Goal: Task Accomplishment & Management: Complete application form

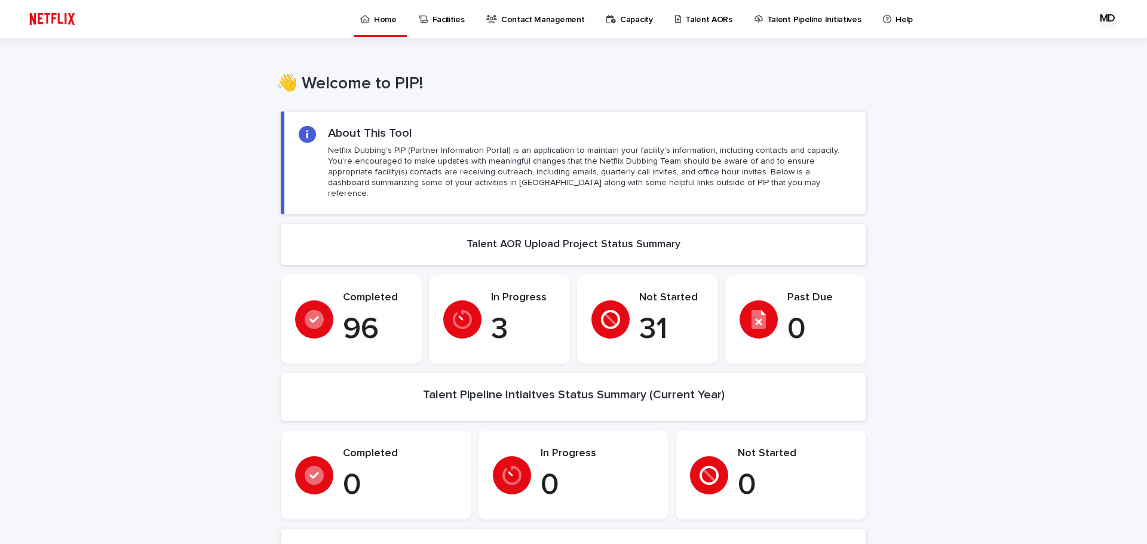
click at [697, 15] on p "Talent AORs" at bounding box center [708, 12] width 47 height 25
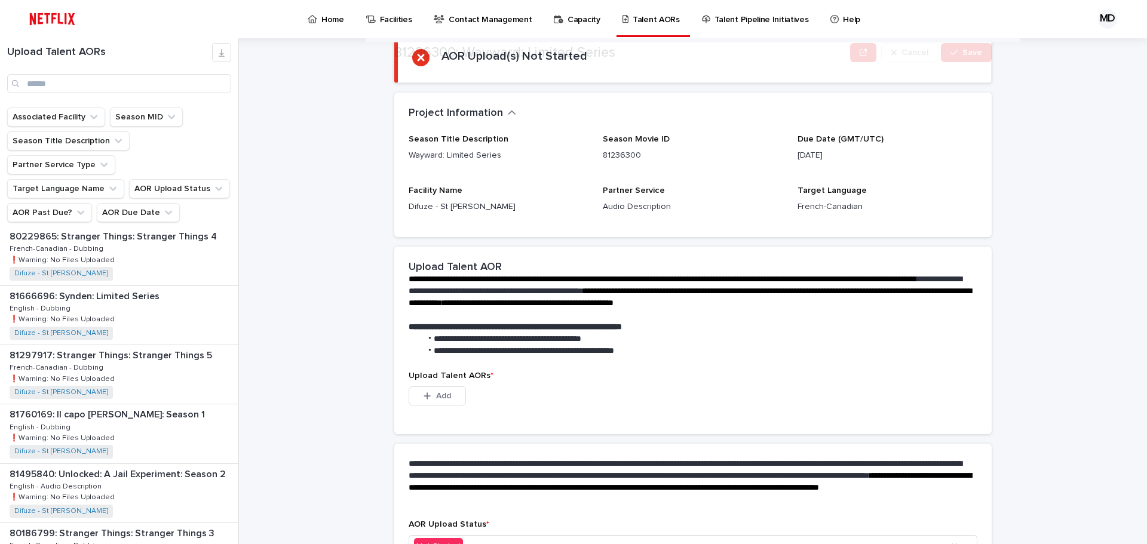
scroll to position [172, 0]
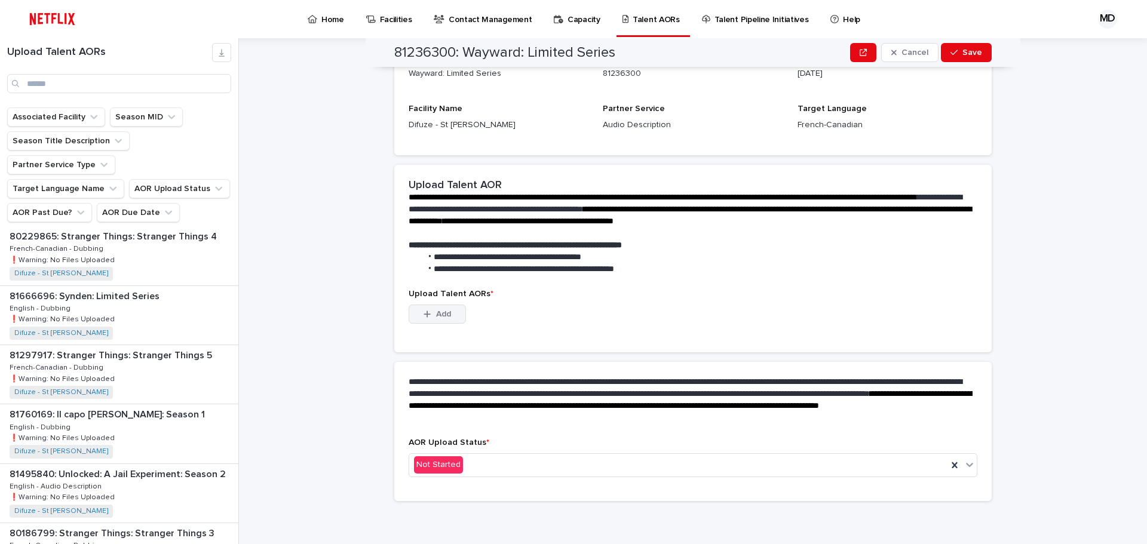
click at [436, 312] on span "Add" at bounding box center [443, 314] width 15 height 8
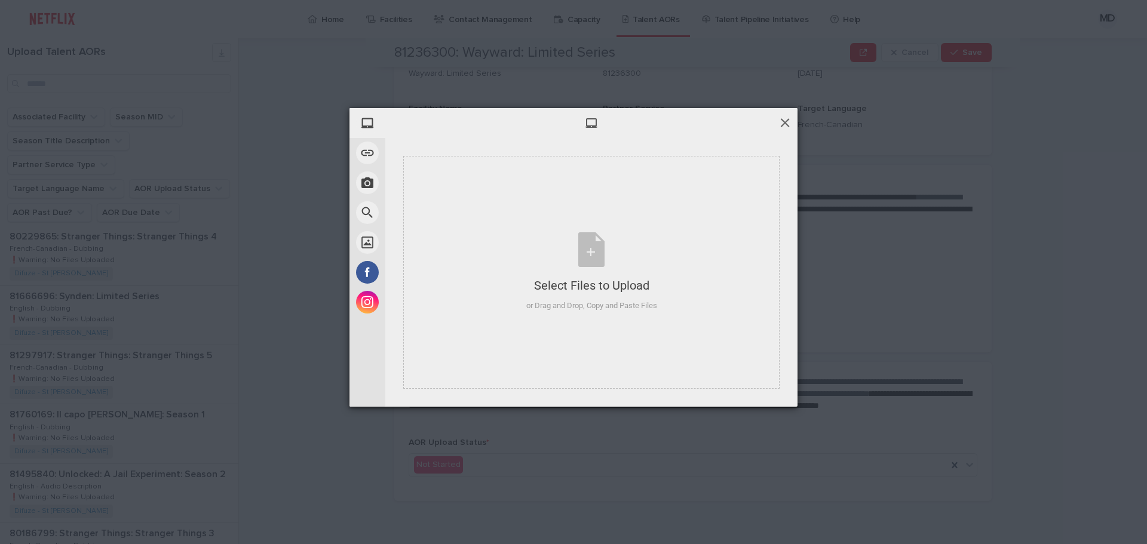
click at [790, 121] on span at bounding box center [784, 122] width 13 height 13
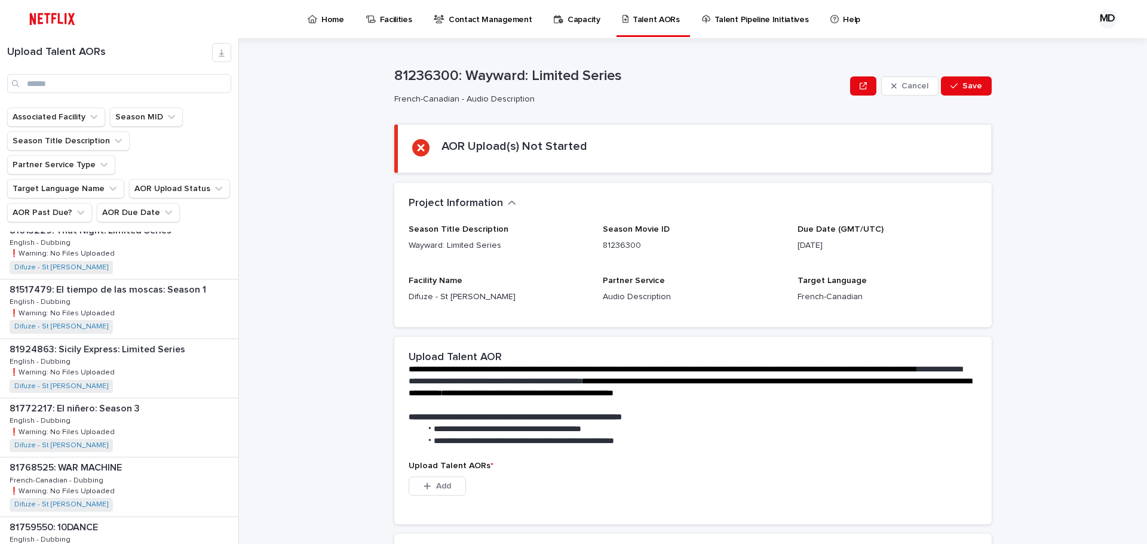
scroll to position [1484, 0]
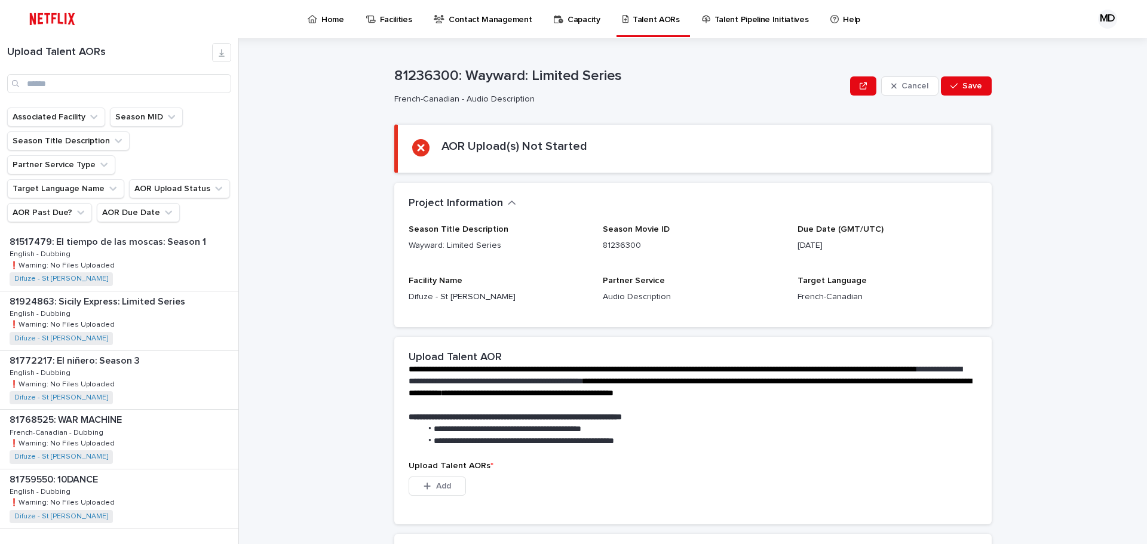
click at [219, 544] on div "button" at bounding box center [224, 553] width 10 height 11
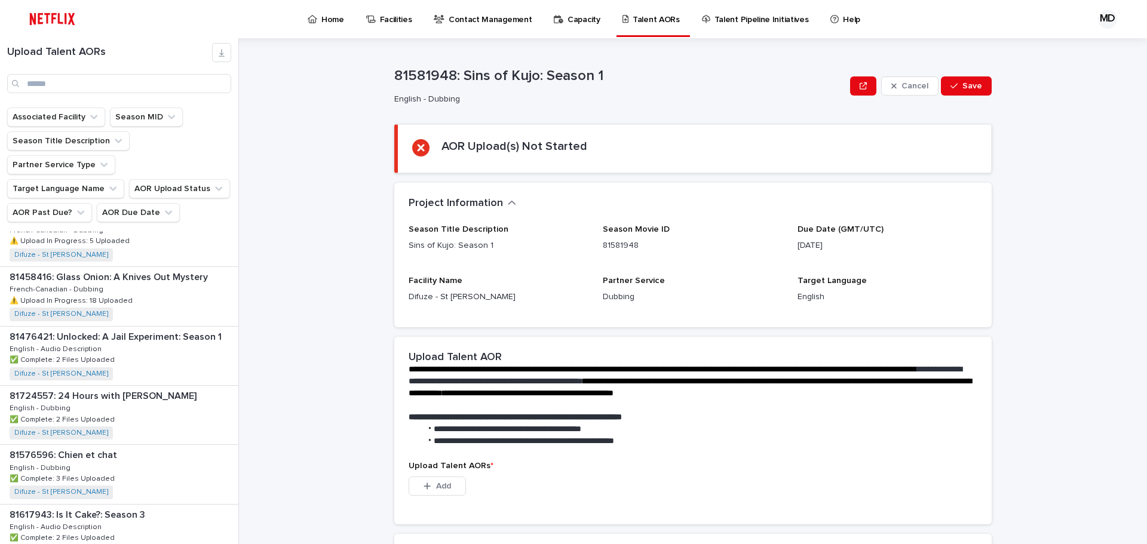
scroll to position [111, 0]
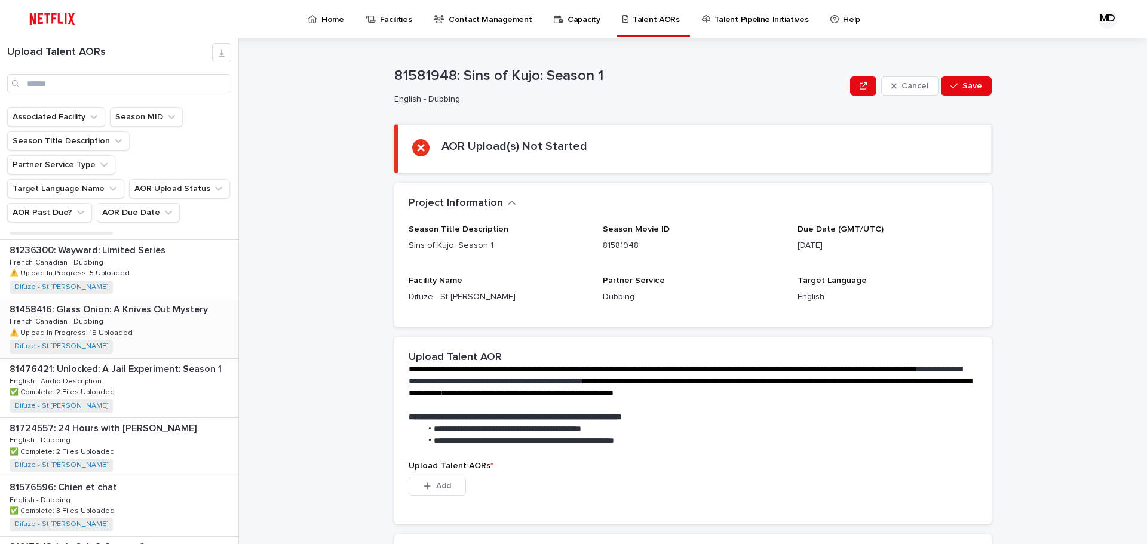
click at [102, 299] on div "81458416: Glass Onion: A Knives Out Mystery 81458416: Glass Onion: A Knives Out…" at bounding box center [119, 328] width 238 height 59
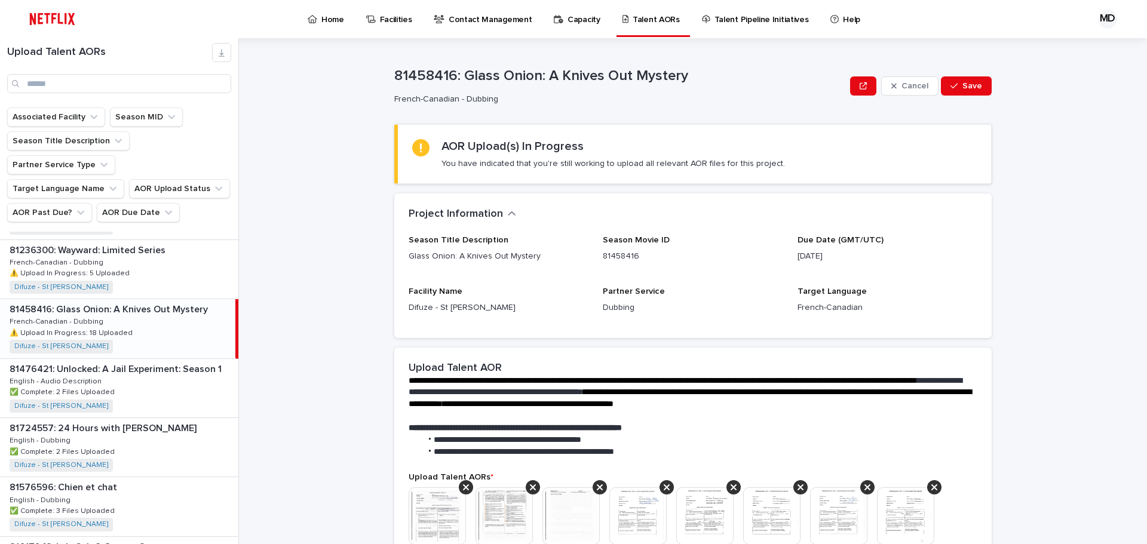
click at [112, 299] on div "81458416: Glass Onion: A Knives Out Mystery 81458416: Glass Onion: A Knives Out…" at bounding box center [117, 328] width 235 height 59
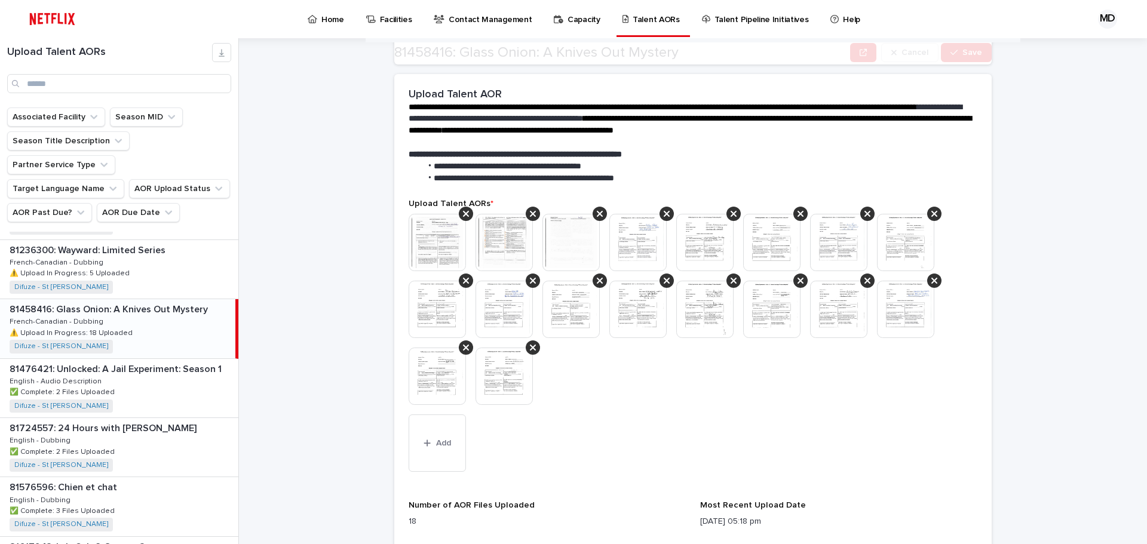
scroll to position [299, 0]
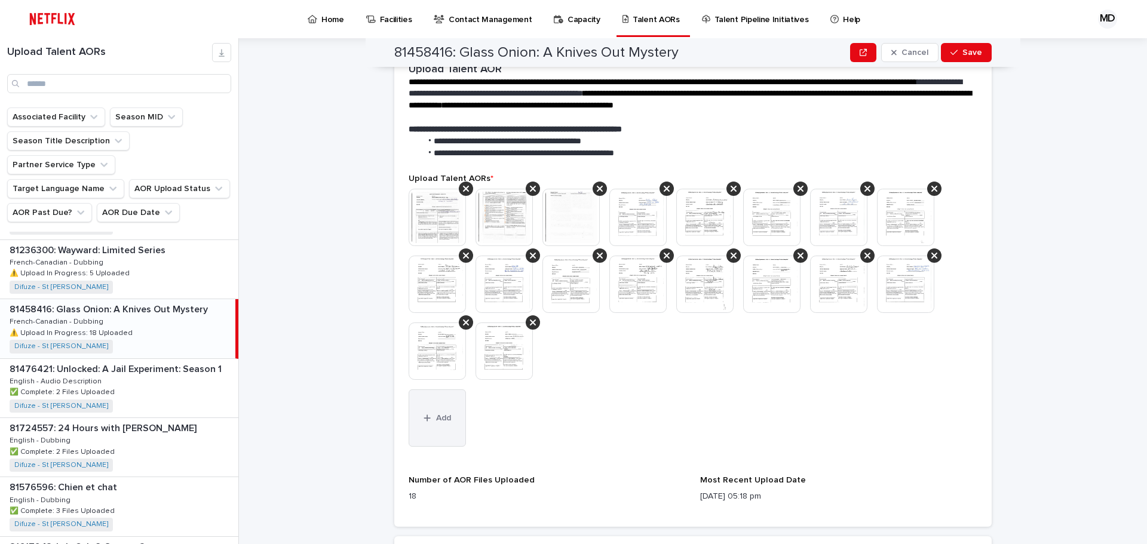
click at [440, 421] on span "Add" at bounding box center [443, 418] width 15 height 8
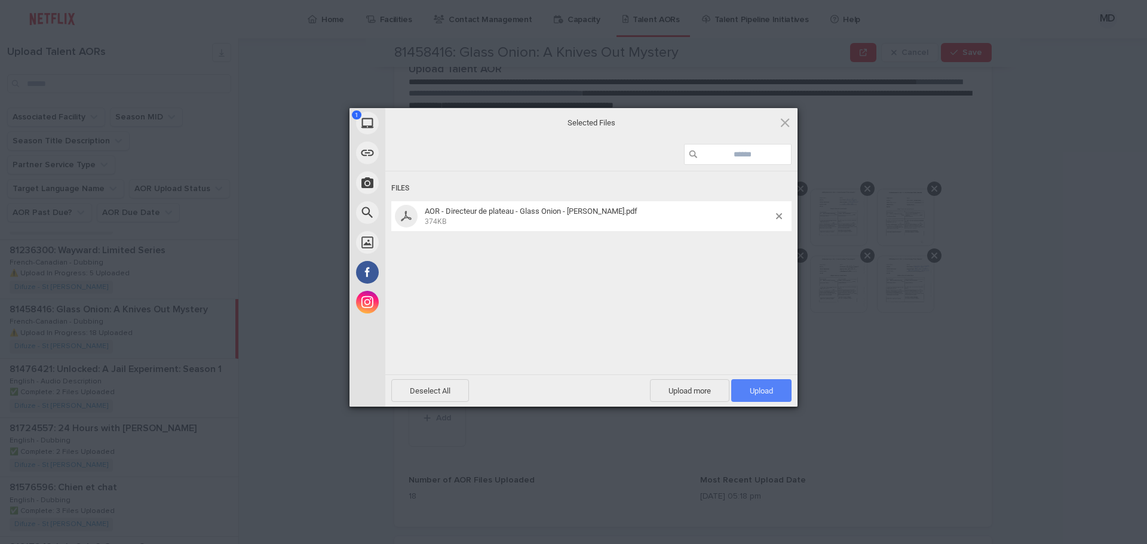
click at [769, 391] on span "Upload 1" at bounding box center [761, 390] width 23 height 9
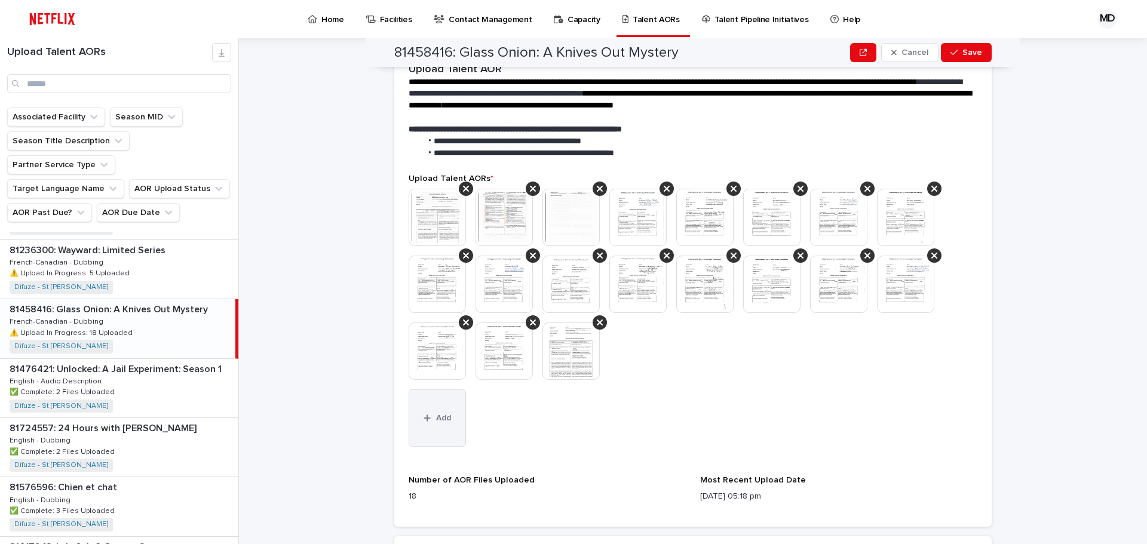
click at [424, 421] on icon "button" at bounding box center [427, 418] width 7 height 8
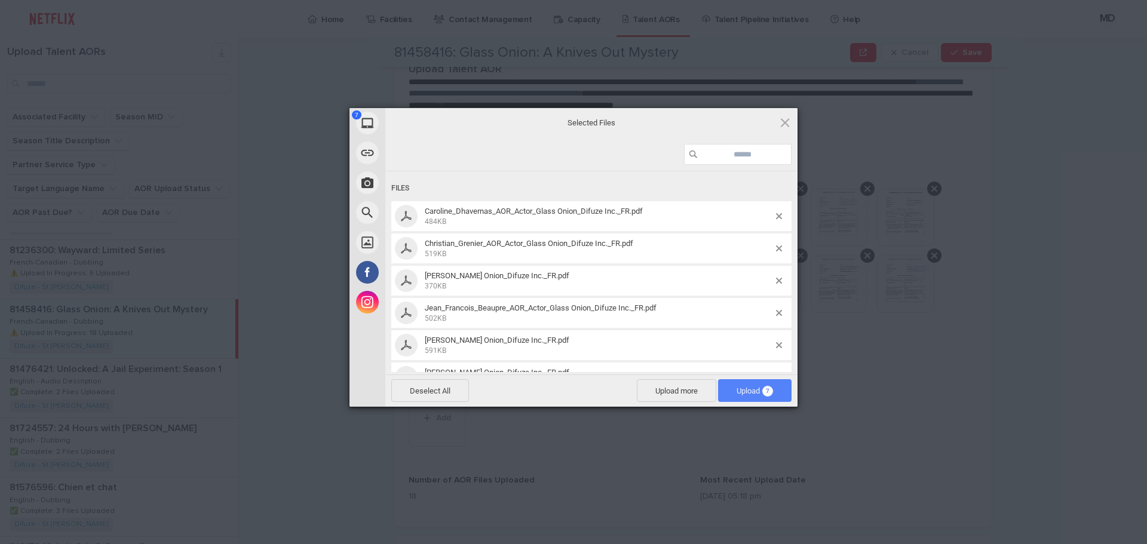
click at [747, 392] on span "Upload 7" at bounding box center [755, 390] width 36 height 9
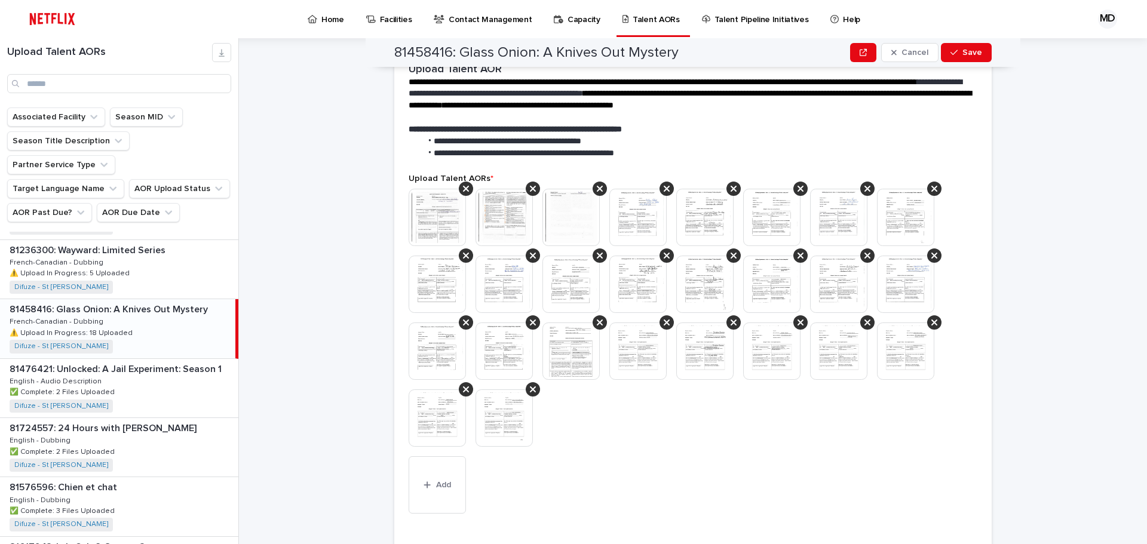
scroll to position [332, 0]
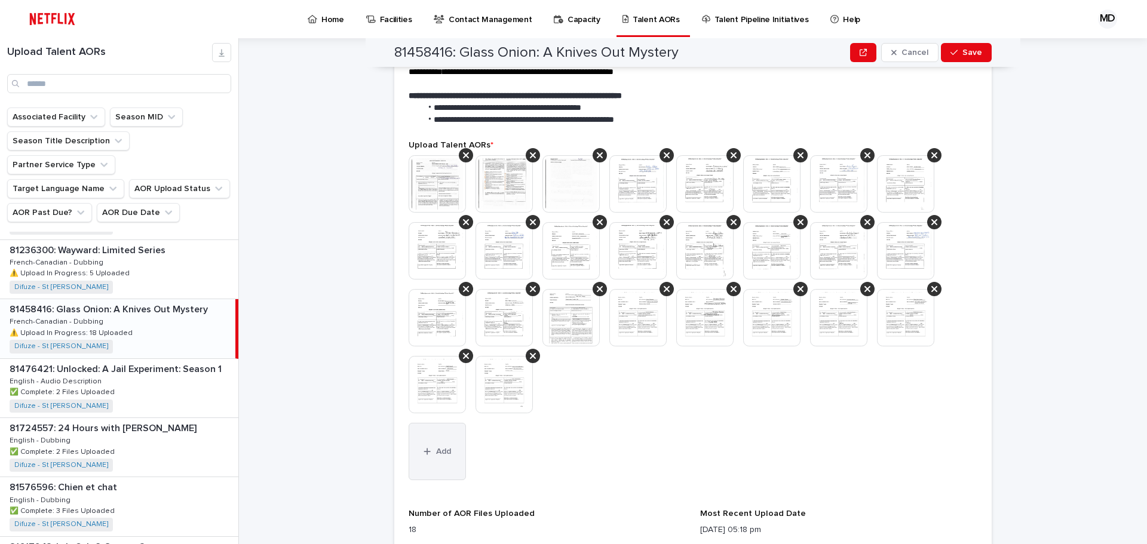
click at [449, 449] on button "Add" at bounding box center [437, 451] width 57 height 57
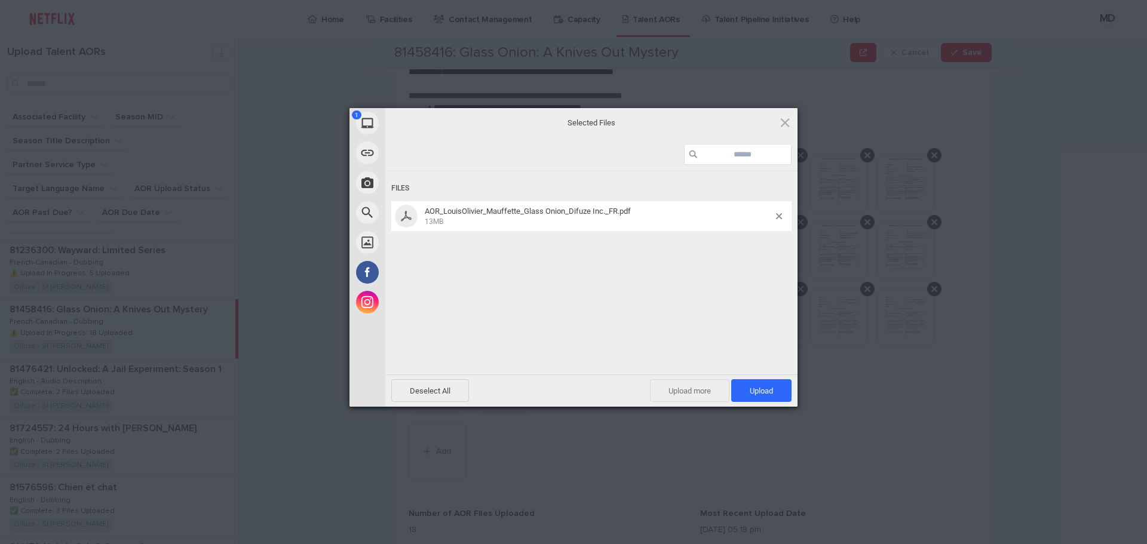
click at [700, 388] on span "Upload more" at bounding box center [689, 390] width 79 height 23
click at [744, 388] on span "Upload 2" at bounding box center [755, 390] width 36 height 9
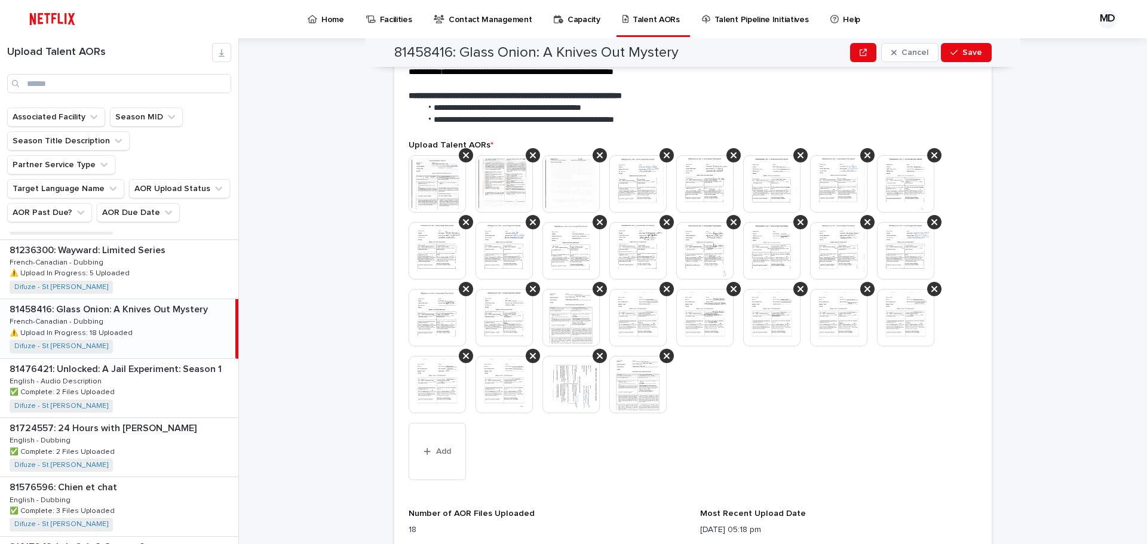
click at [839, 310] on img at bounding box center [838, 317] width 57 height 57
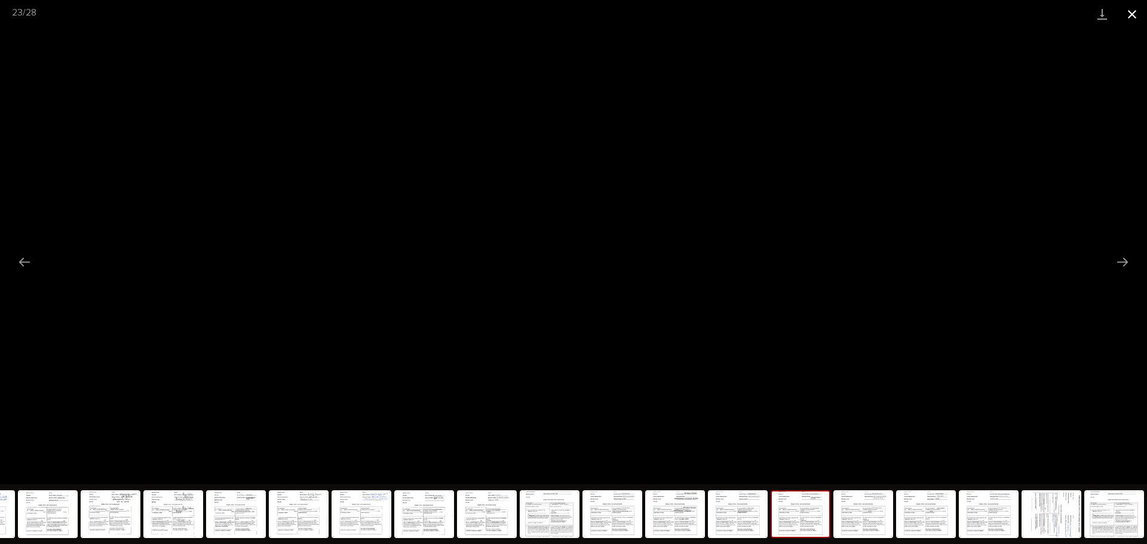
click at [1136, 17] on button "Close gallery" at bounding box center [1132, 14] width 30 height 28
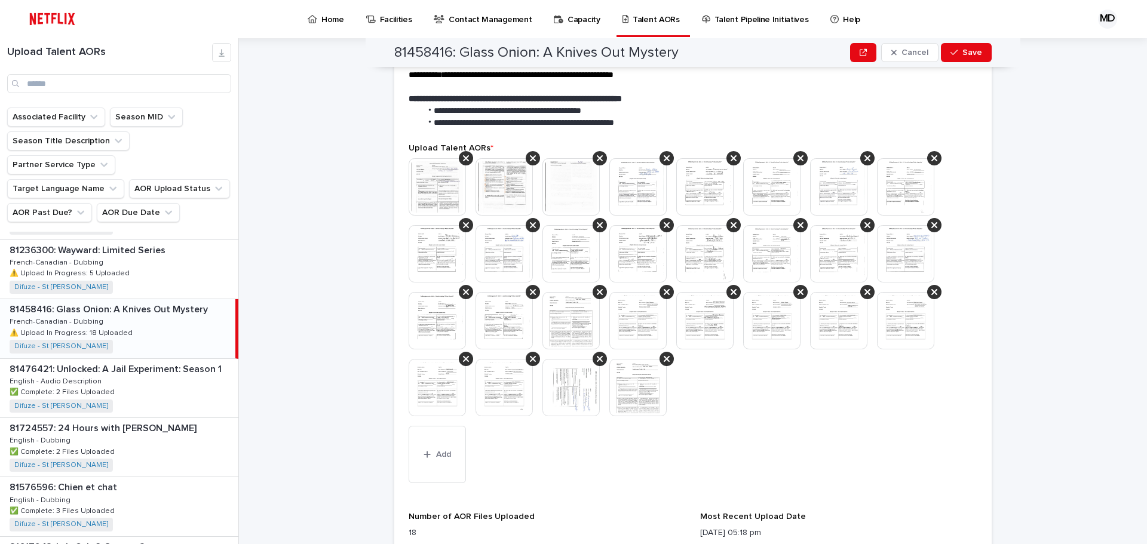
scroll to position [301, 0]
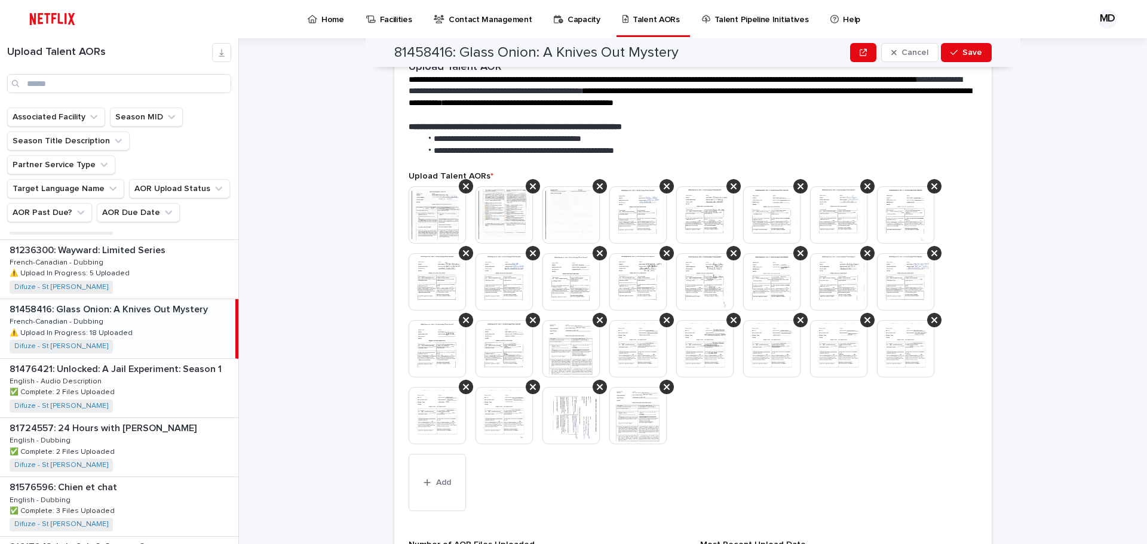
click at [581, 421] on img at bounding box center [570, 415] width 57 height 57
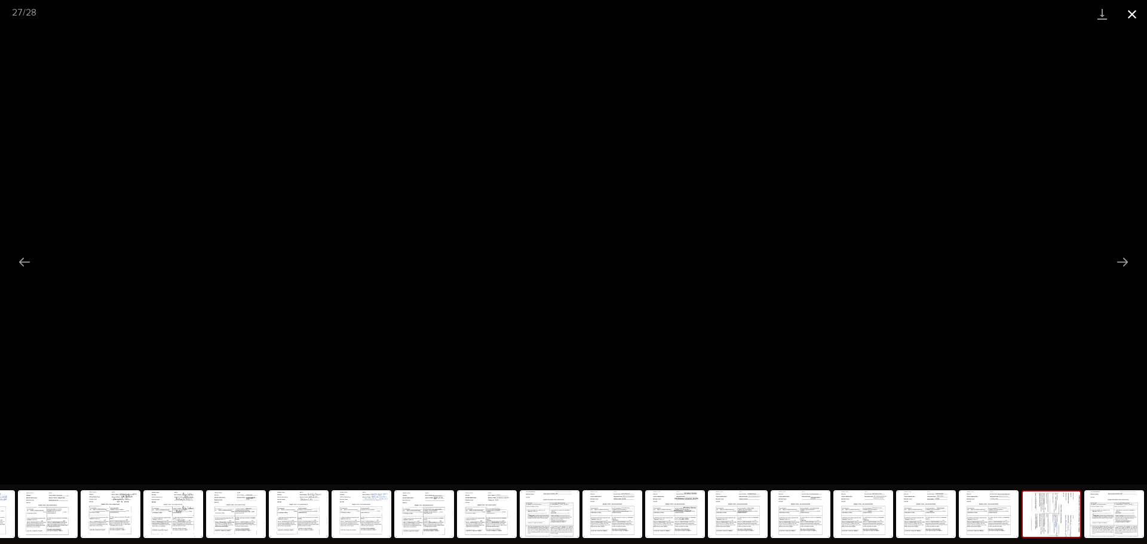
click at [1132, 15] on button "Close gallery" at bounding box center [1132, 14] width 30 height 28
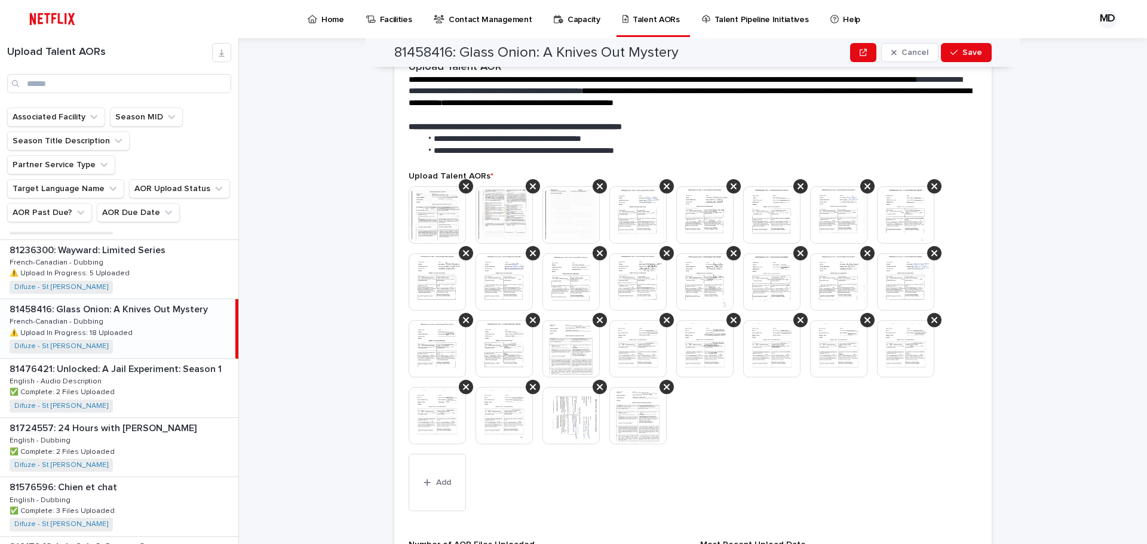
click at [810, 419] on div at bounding box center [693, 320] width 569 height 268
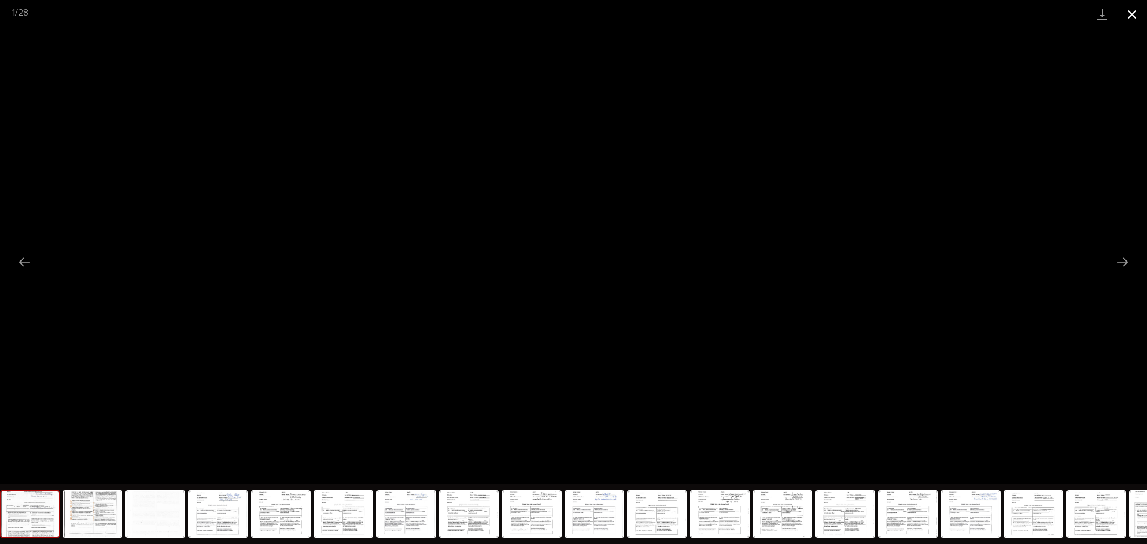
click at [1135, 17] on button "Close gallery" at bounding box center [1132, 14] width 30 height 28
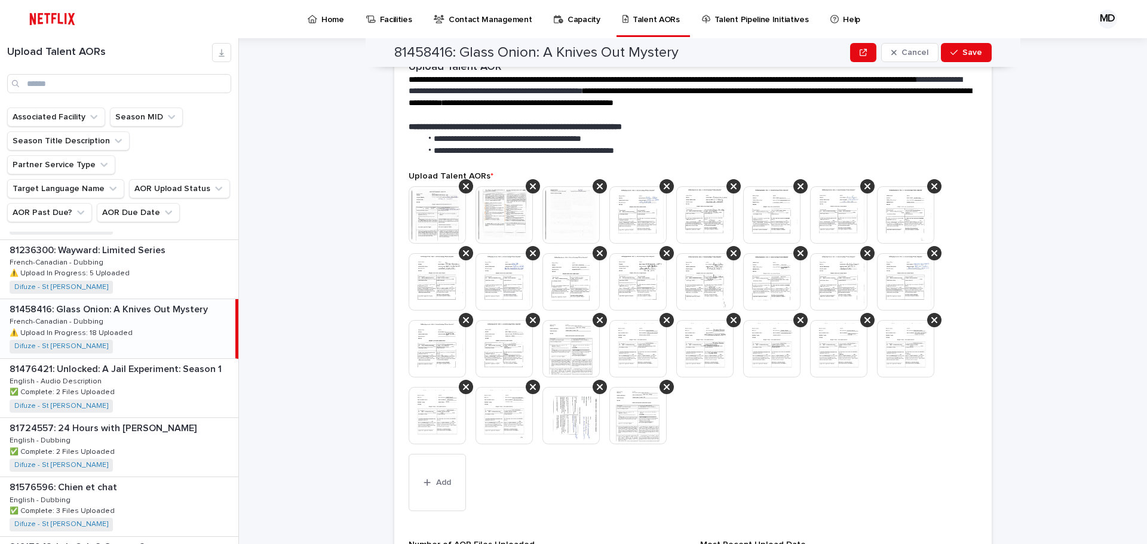
click at [796, 427] on div at bounding box center [693, 320] width 569 height 268
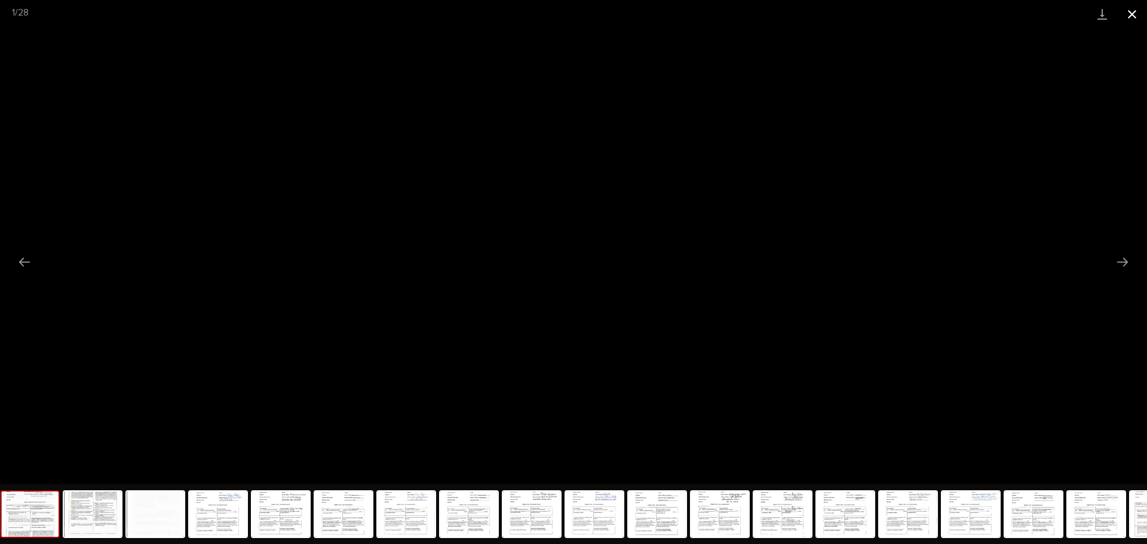
click at [1138, 16] on button "Close gallery" at bounding box center [1132, 14] width 30 height 28
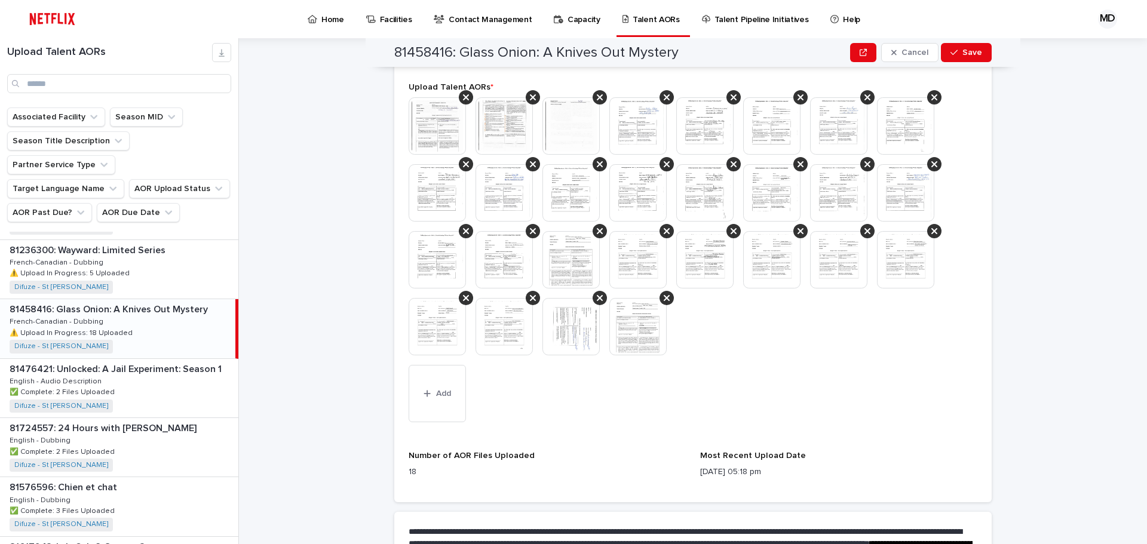
scroll to position [540, 0]
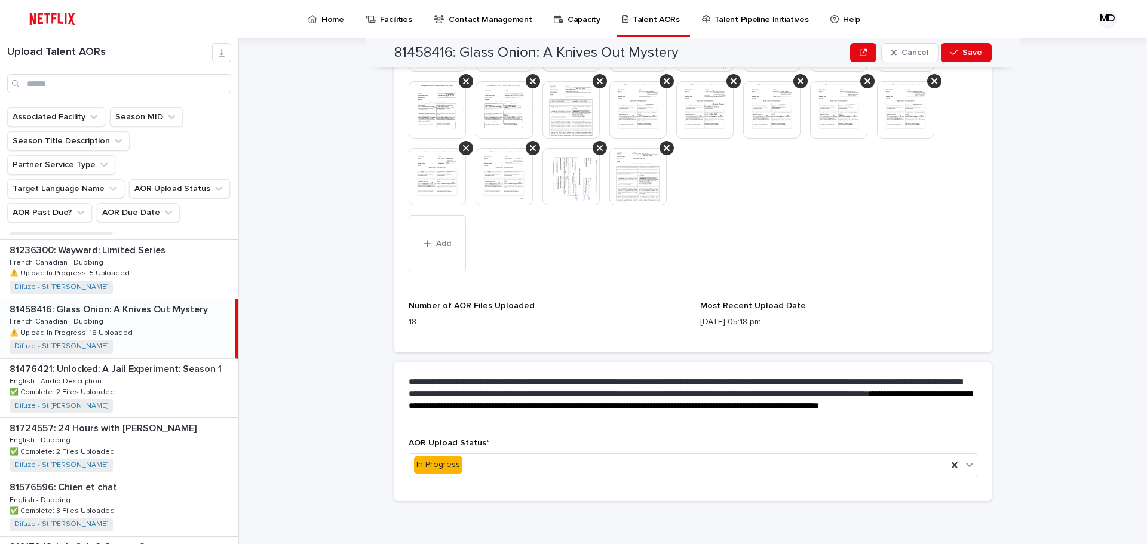
click at [548, 322] on p "18" at bounding box center [547, 322] width 277 height 13
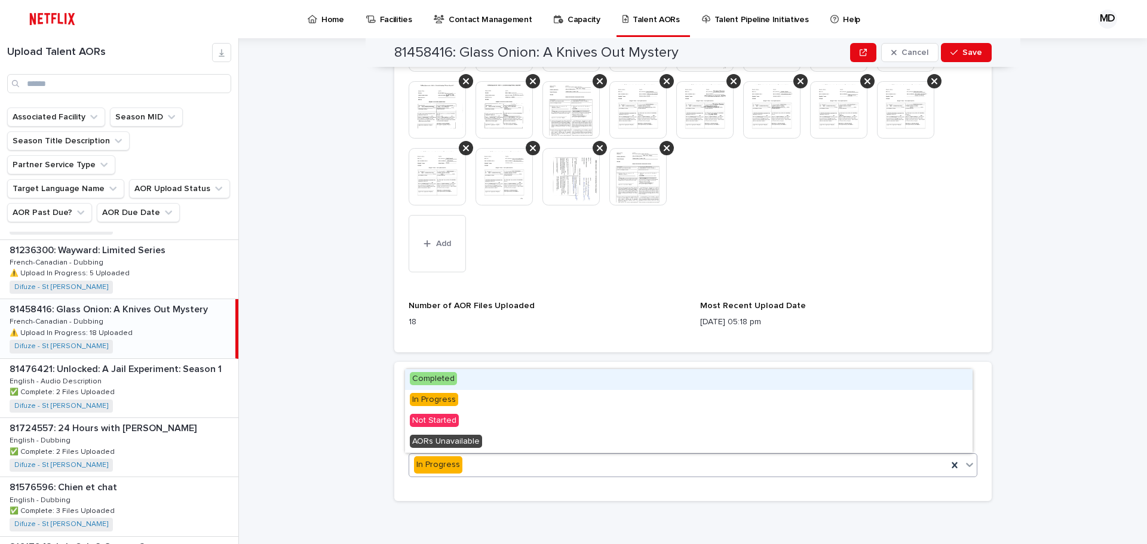
click at [446, 379] on span "Completed" at bounding box center [433, 378] width 47 height 13
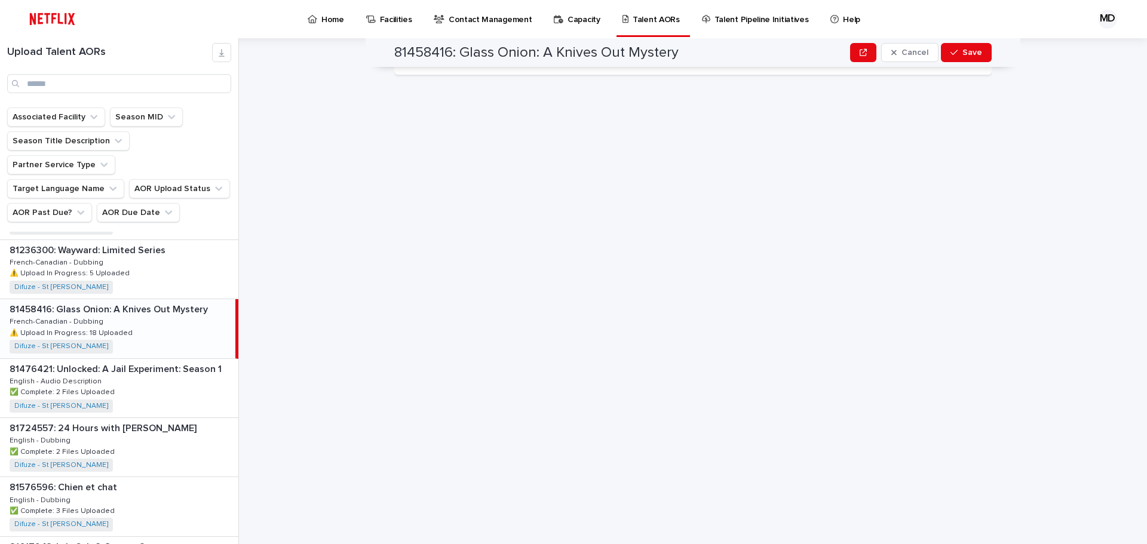
scroll to position [0, 0]
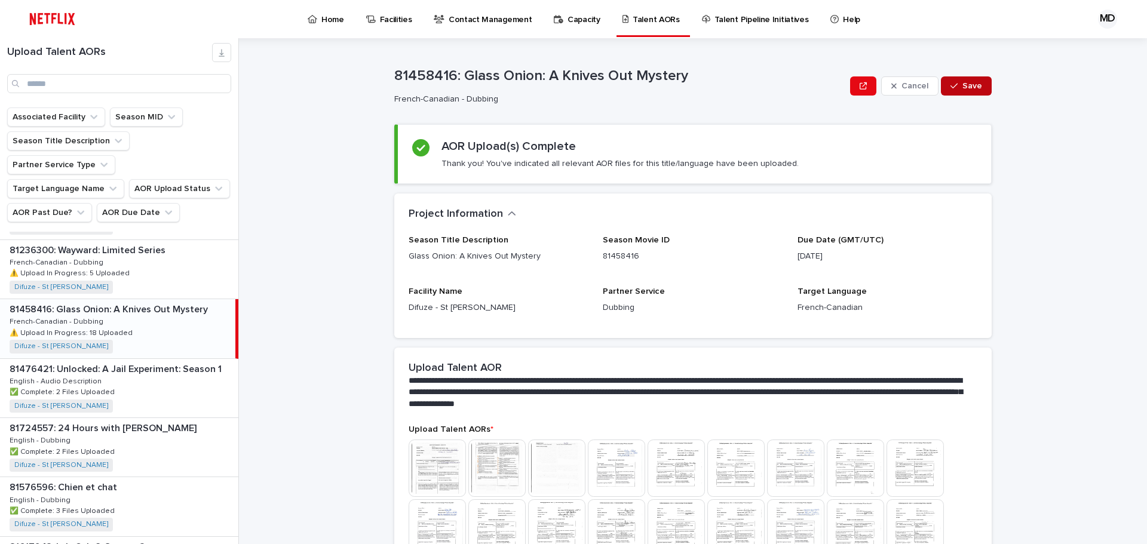
click at [962, 82] on span "Save" at bounding box center [972, 86] width 20 height 8
click at [159, 247] on div "81236300: Wayward: Limited Series 81236300: Wayward: Limited Series French-Cana…" at bounding box center [119, 269] width 238 height 59
click at [115, 267] on p "⚠️ Upload In Progress: 5 Uploaded" at bounding box center [71, 272] width 122 height 11
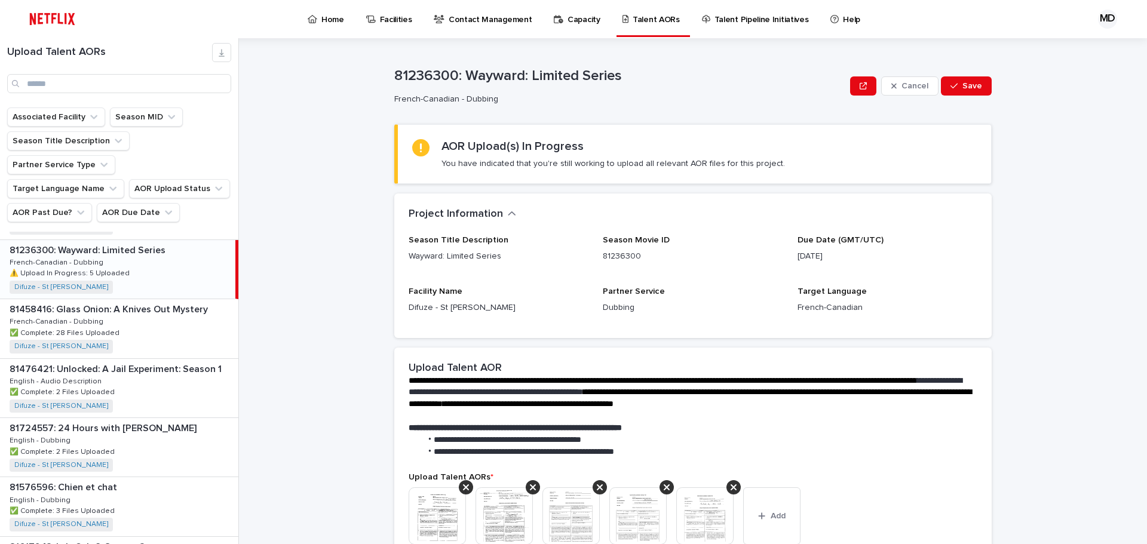
click at [115, 267] on p "⚠️ Upload In Progress: 5 Uploaded" at bounding box center [71, 272] width 122 height 11
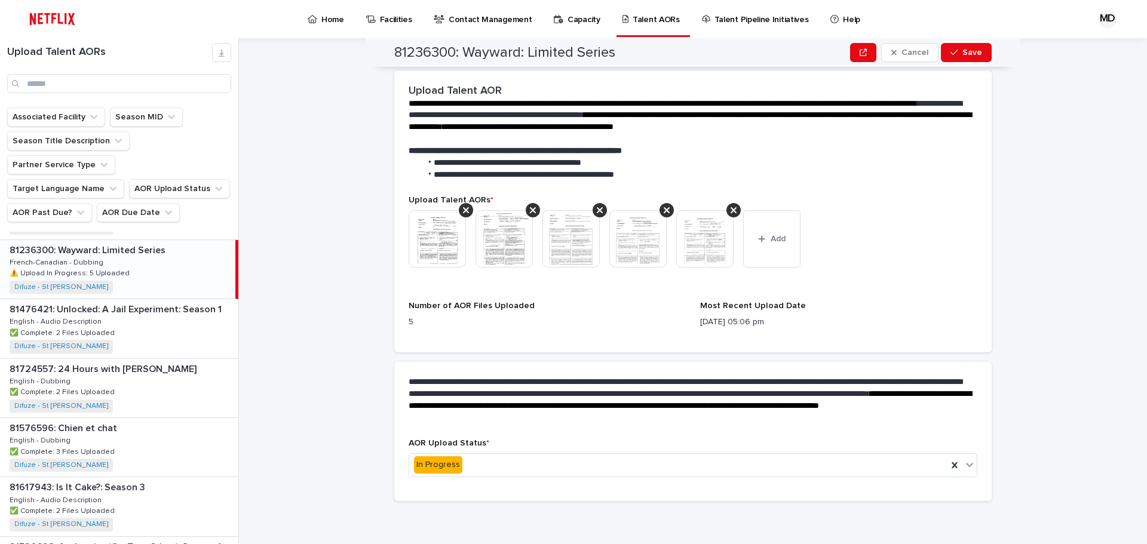
click at [422, 231] on img at bounding box center [437, 238] width 57 height 57
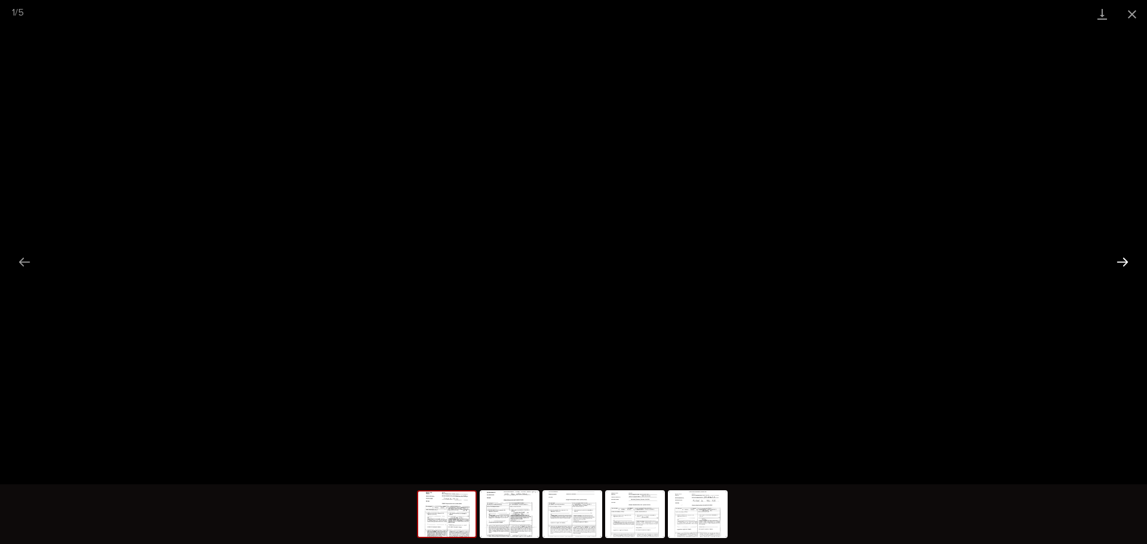
click at [1130, 266] on button "Next slide" at bounding box center [1122, 261] width 25 height 23
click at [1129, 266] on button "Next slide" at bounding box center [1122, 261] width 25 height 23
click at [1126, 262] on button "Next slide" at bounding box center [1122, 261] width 25 height 23
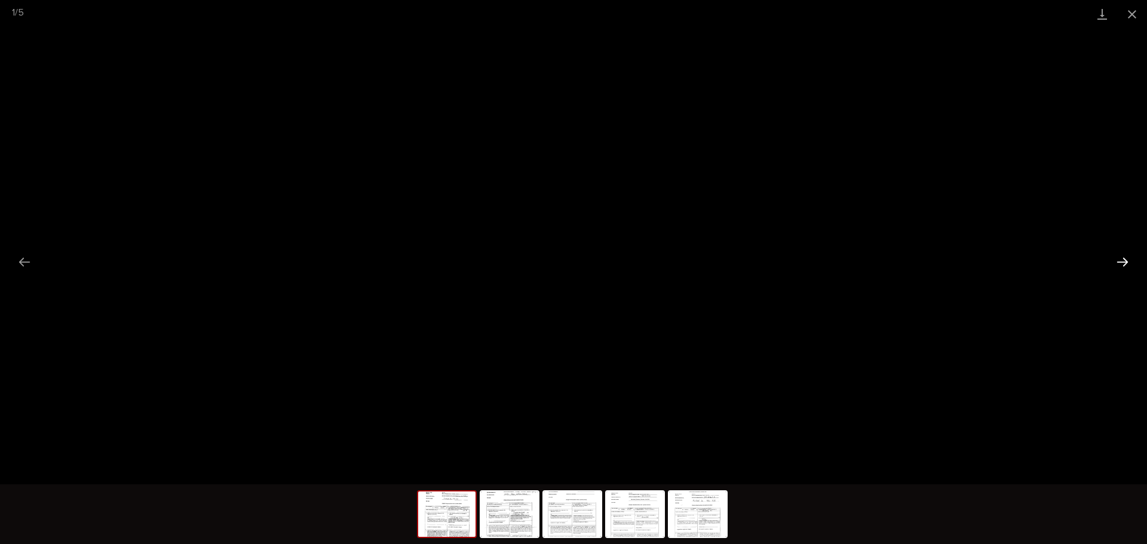
click at [1126, 262] on button "Next slide" at bounding box center [1122, 261] width 25 height 23
click at [1134, 13] on button "Close gallery" at bounding box center [1132, 14] width 30 height 28
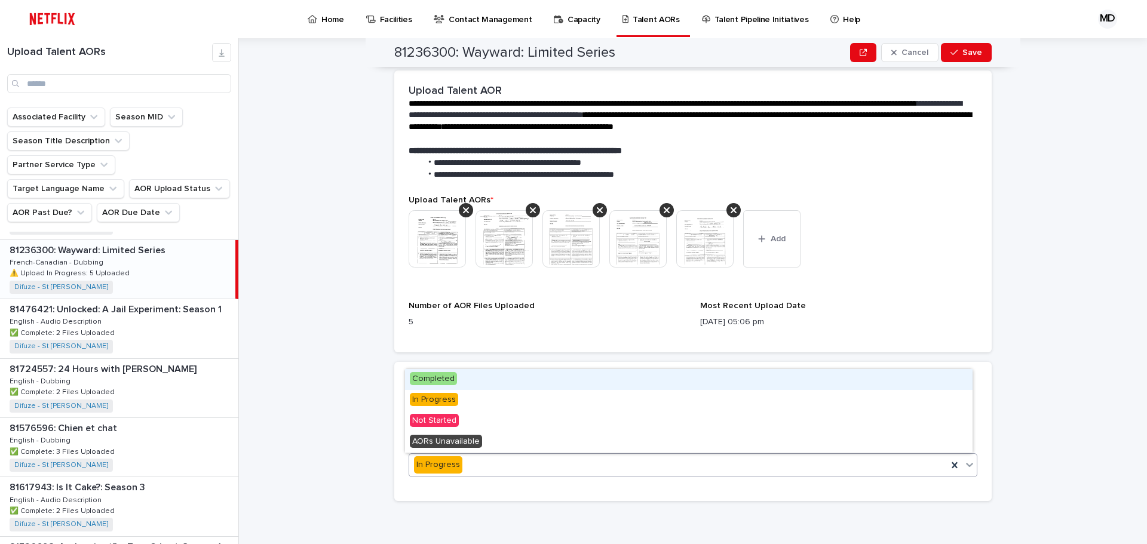
click at [452, 378] on span "Completed" at bounding box center [433, 378] width 47 height 13
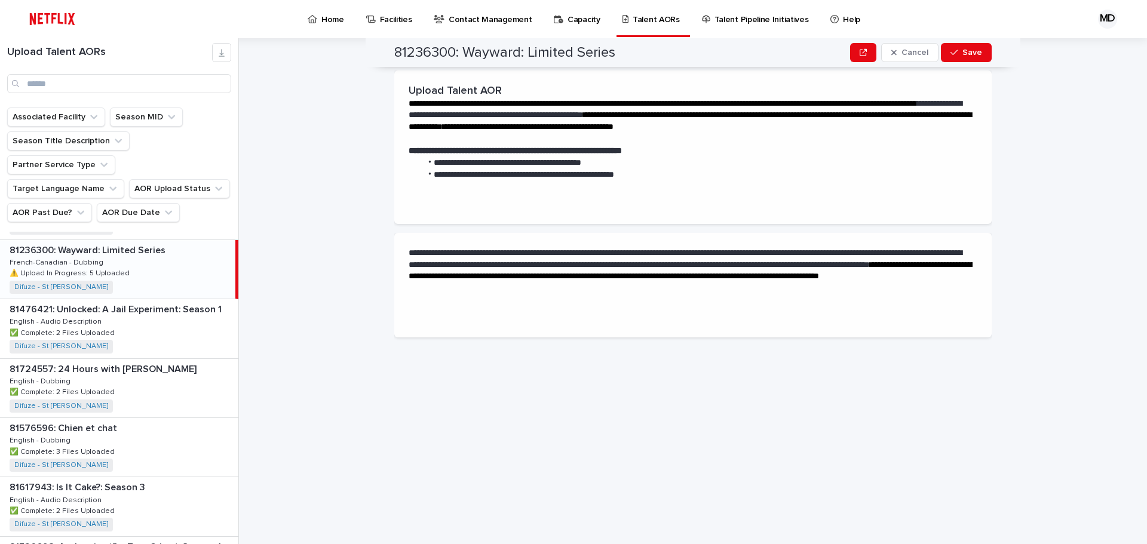
scroll to position [0, 0]
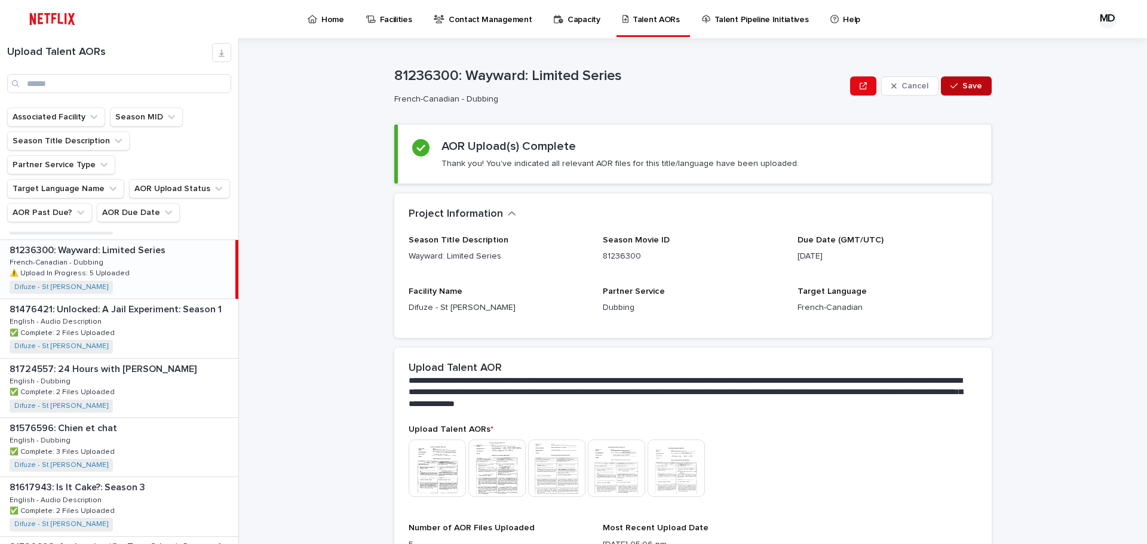
click at [962, 85] on span "Save" at bounding box center [972, 86] width 20 height 8
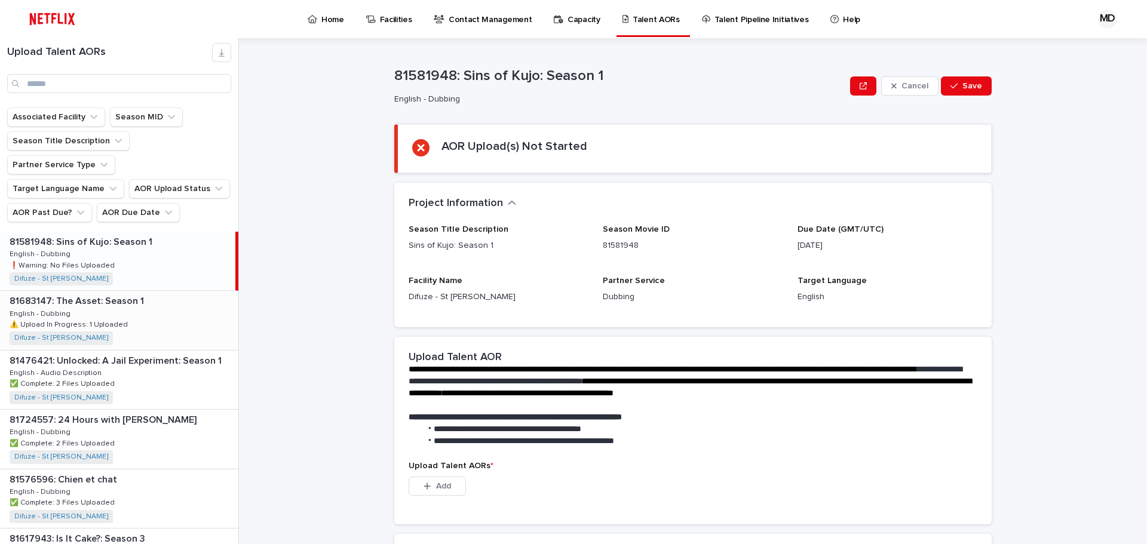
click at [158, 299] on div "81683147: The Asset: Season 1 81683147: The Asset: Season 1 English - Dubbing E…" at bounding box center [119, 320] width 238 height 59
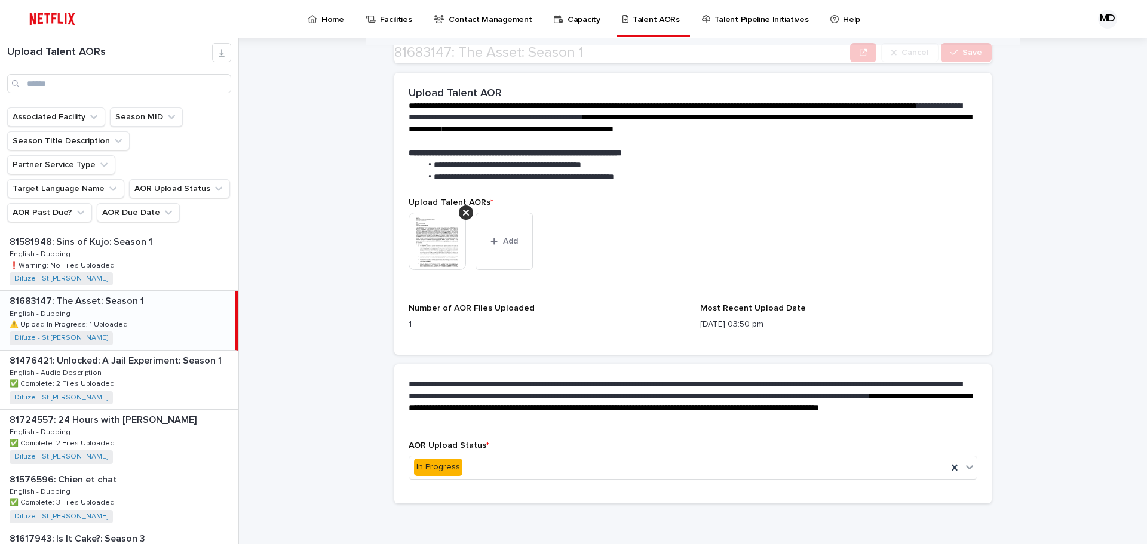
scroll to position [277, 0]
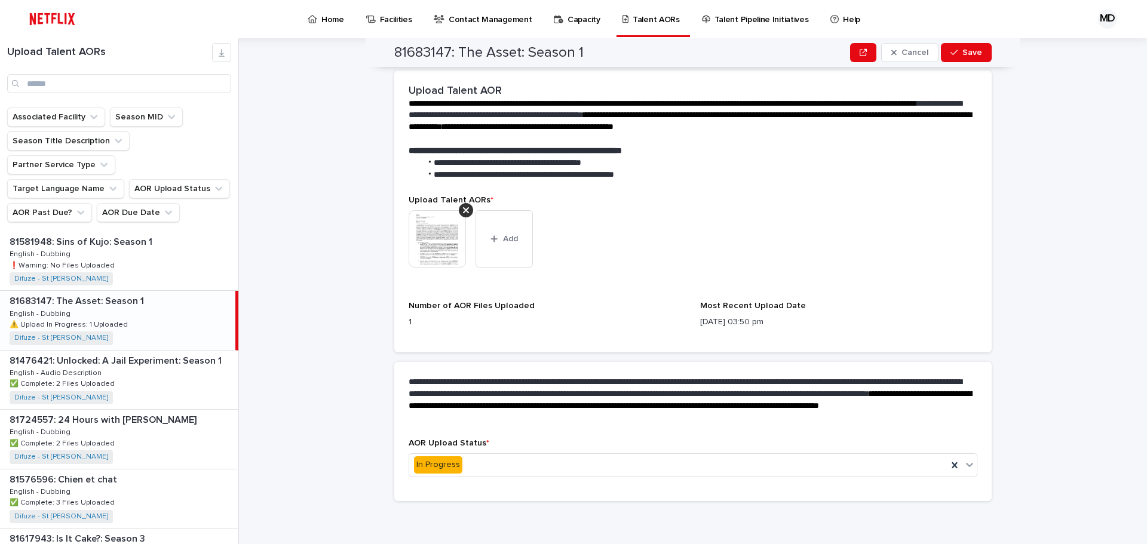
click at [422, 231] on img at bounding box center [437, 238] width 57 height 57
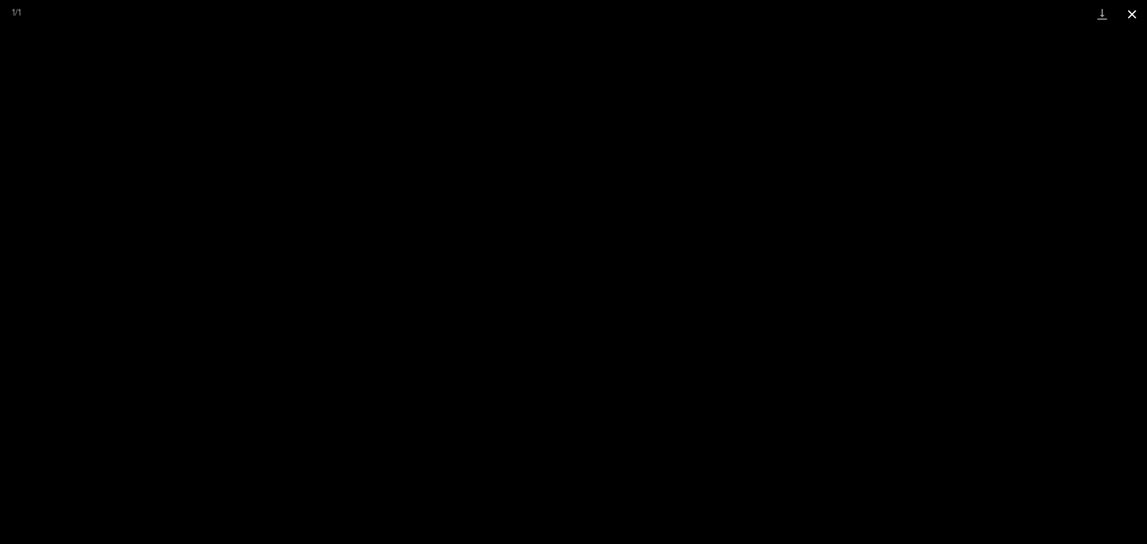
click at [1131, 18] on button "Close gallery" at bounding box center [1132, 14] width 30 height 28
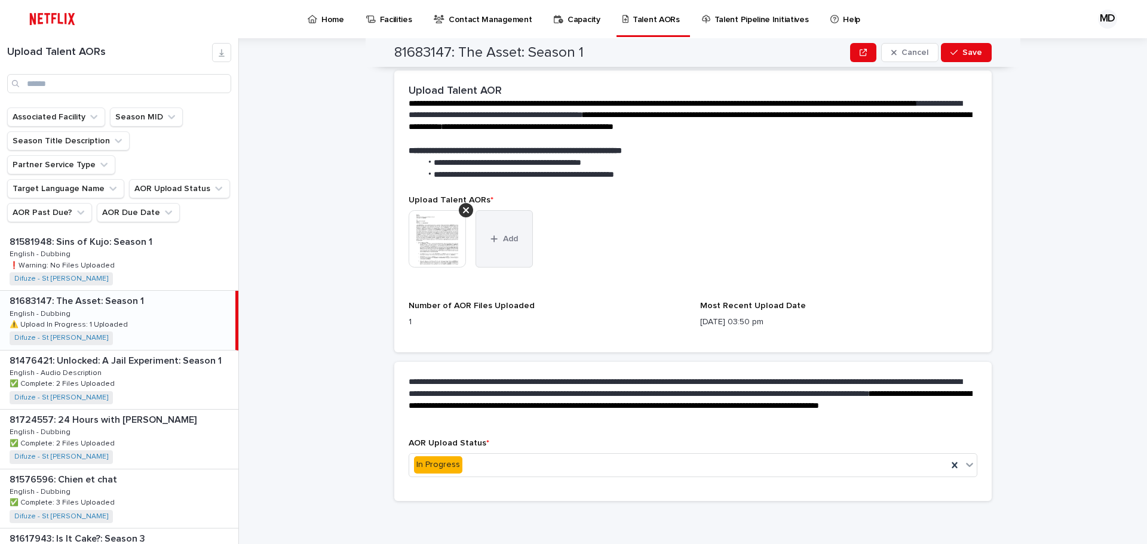
click at [503, 237] on span "Add" at bounding box center [510, 239] width 15 height 8
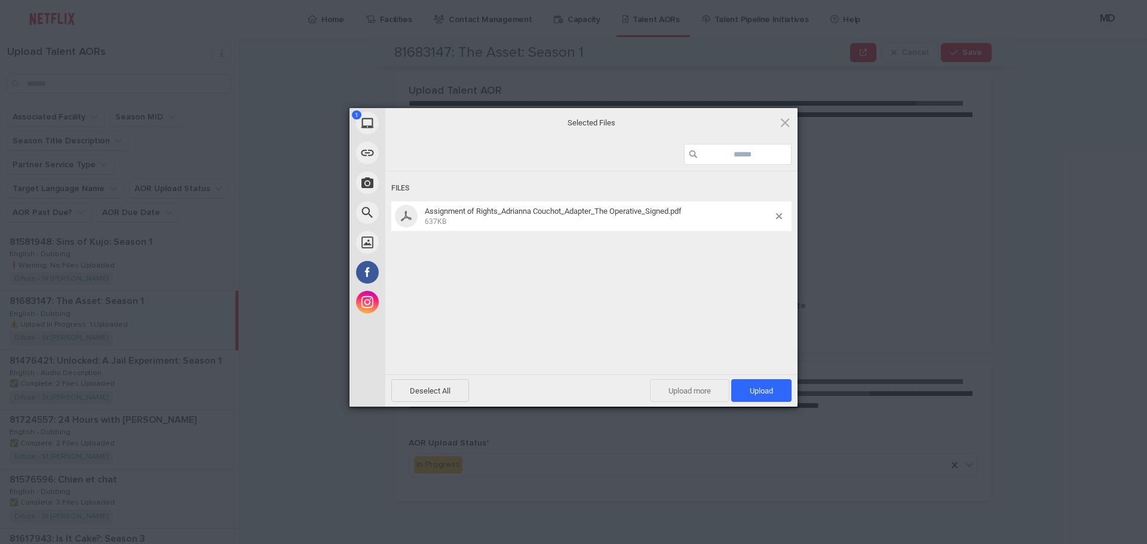
click at [697, 394] on span "Upload more" at bounding box center [689, 390] width 79 height 23
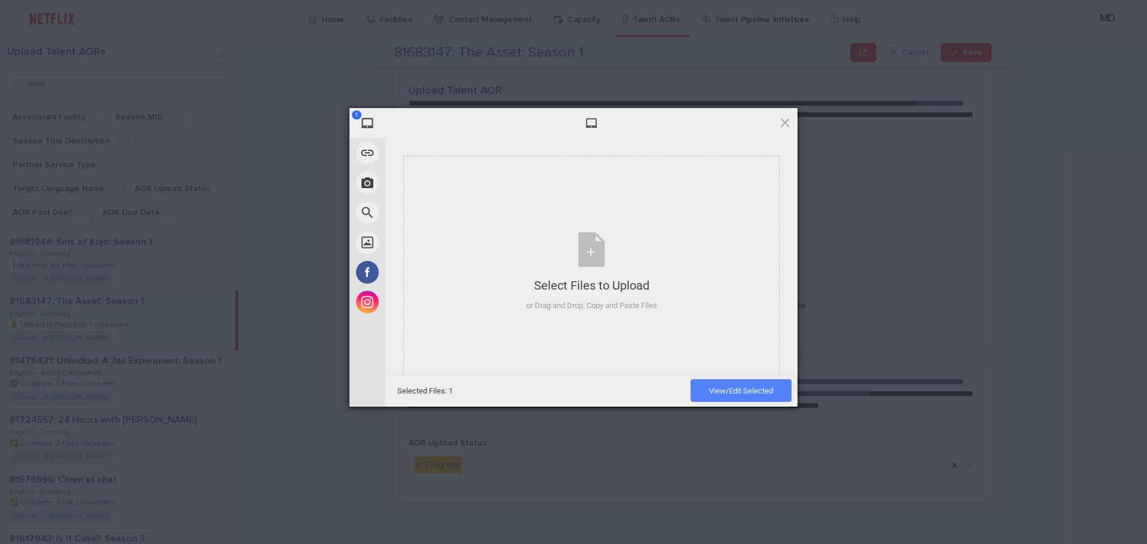
click at [750, 392] on span "View/Edit Selected" at bounding box center [741, 390] width 64 height 9
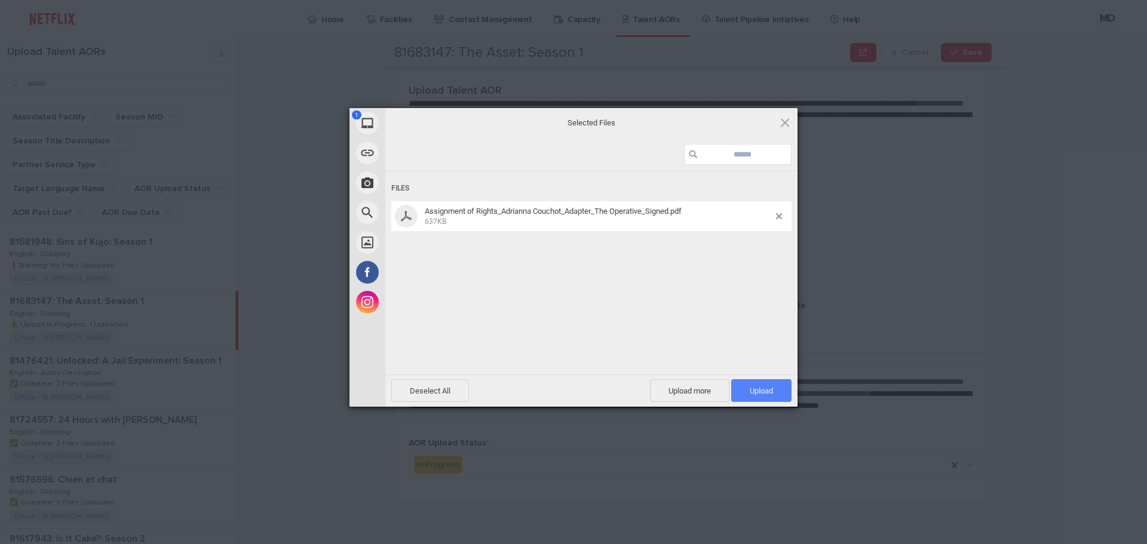
click at [752, 388] on span "Upload 1" at bounding box center [761, 390] width 23 height 9
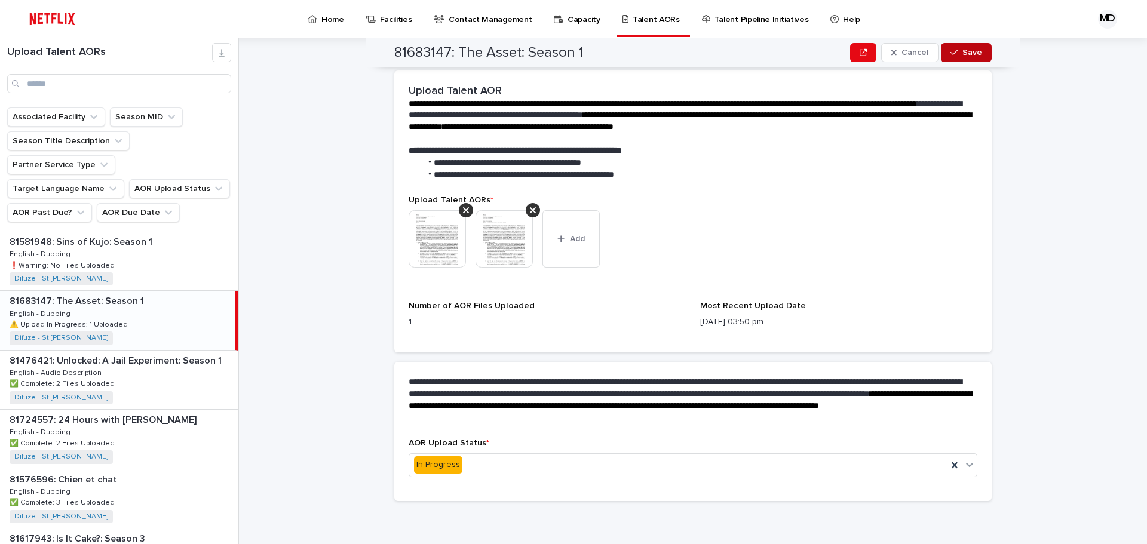
click at [964, 57] on button "Save" at bounding box center [966, 52] width 51 height 19
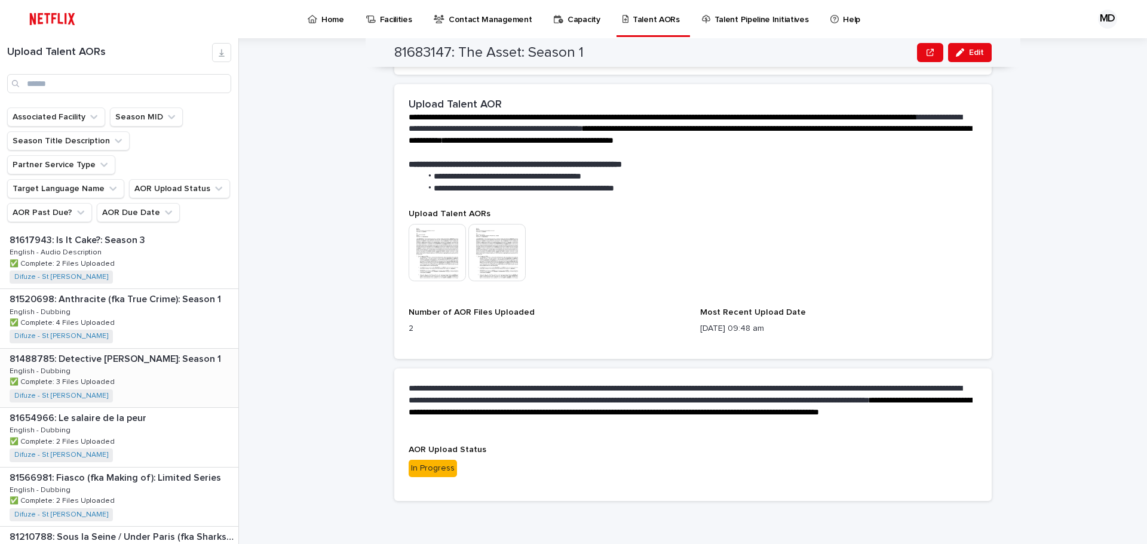
scroll to position [0, 0]
